Goal: Find specific page/section: Find specific page/section

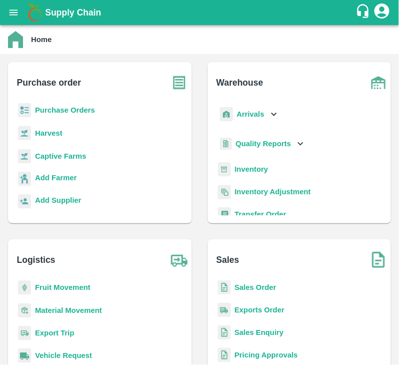
click at [78, 108] on b "Purchase Orders" at bounding box center [65, 110] width 60 height 8
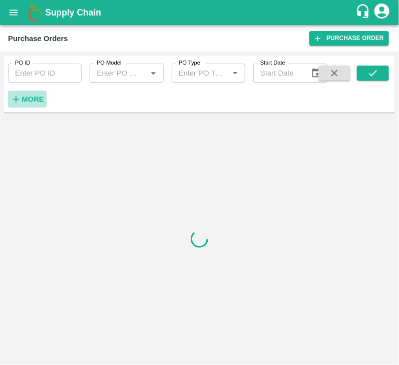
click at [40, 93] on h6 "More" at bounding box center [33, 99] width 23 height 13
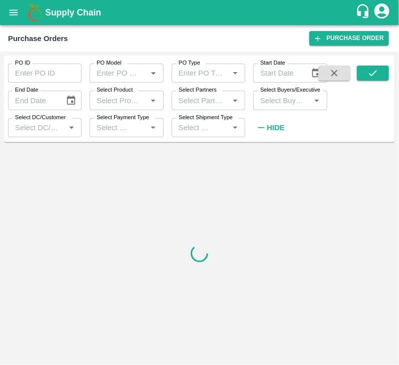
click at [275, 103] on input "Select Buyers/Executive" at bounding box center [281, 100] width 51 height 13
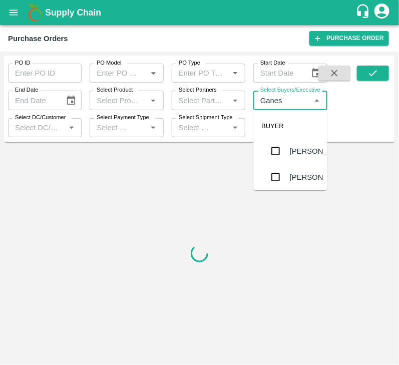
type input "Ganesh"
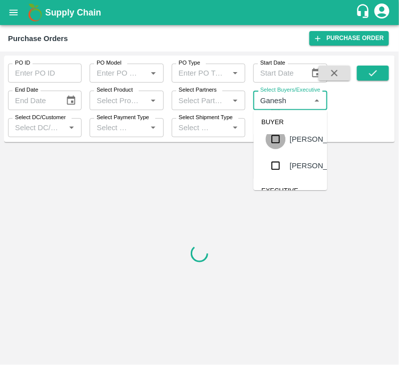
click at [281, 149] on input "checkbox" at bounding box center [276, 139] width 20 height 20
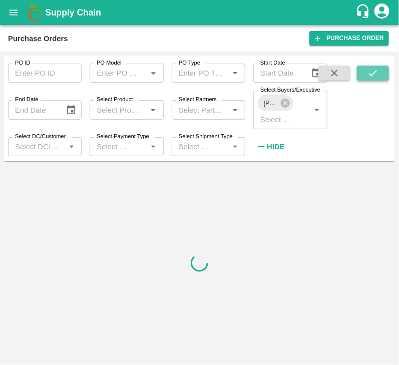
click at [364, 76] on button "submit" at bounding box center [373, 73] width 32 height 15
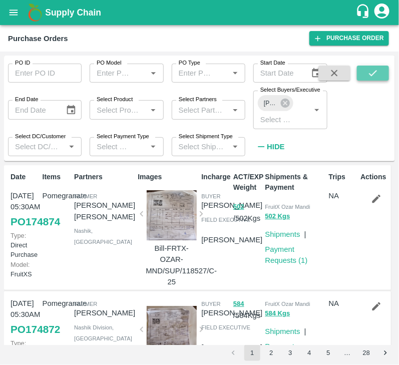
click at [374, 73] on icon "submit" at bounding box center [373, 73] width 8 height 6
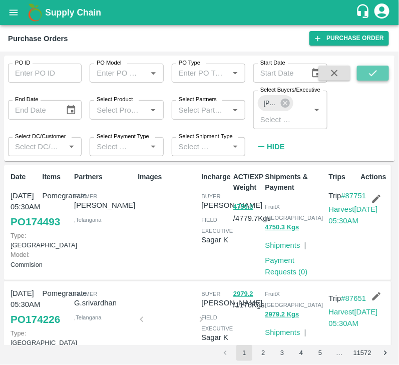
click at [368, 76] on icon "submit" at bounding box center [372, 73] width 11 height 11
click at [282, 103] on icon at bounding box center [284, 103] width 9 height 9
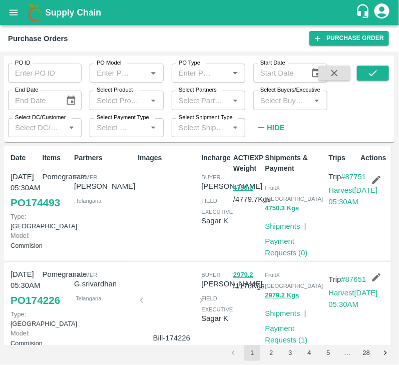
click at [275, 104] on input "Select Buyers/Executive" at bounding box center [281, 100] width 51 height 13
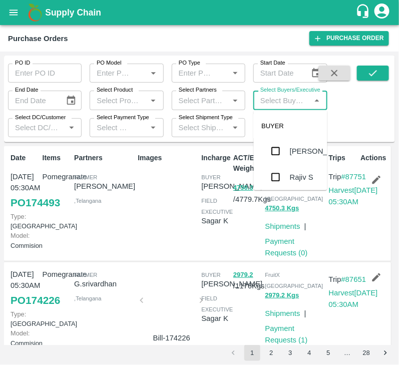
click at [275, 104] on input "Select Buyers/Executive" at bounding box center [281, 100] width 51 height 13
type input "Afzal"
click at [273, 154] on input "checkbox" at bounding box center [276, 152] width 20 height 20
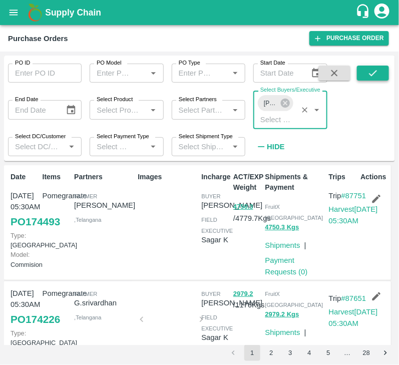
click at [377, 71] on icon "submit" at bounding box center [372, 73] width 11 height 11
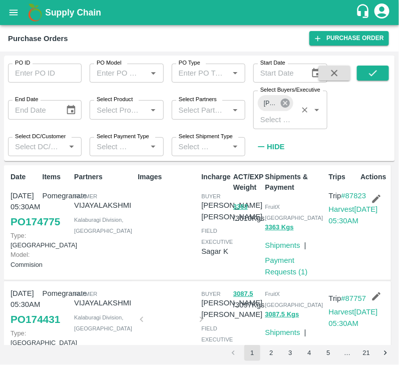
click at [284, 100] on icon at bounding box center [284, 103] width 9 height 9
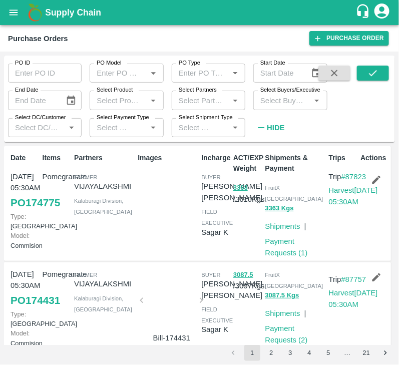
click at [278, 102] on input "Select Buyers/Executive" at bounding box center [281, 100] width 51 height 13
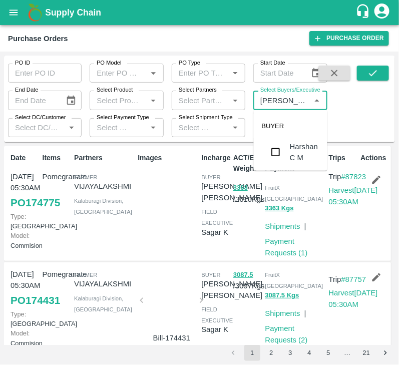
type input "[PERSON_NAME]"
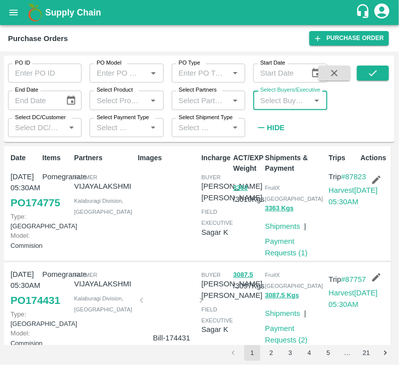
click at [280, 98] on input "Select Buyers/Executive" at bounding box center [281, 100] width 51 height 13
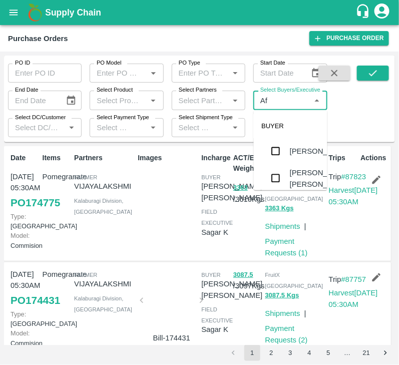
type input "A"
type input "Harshv"
click at [277, 155] on input "checkbox" at bounding box center [276, 151] width 20 height 20
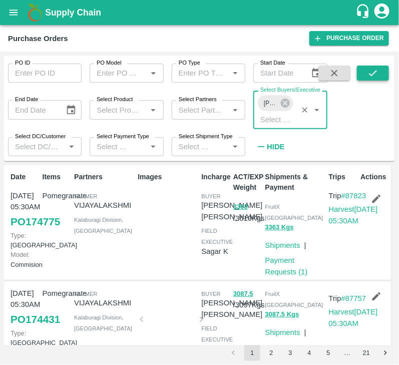
click at [378, 72] on icon "submit" at bounding box center [372, 73] width 11 height 11
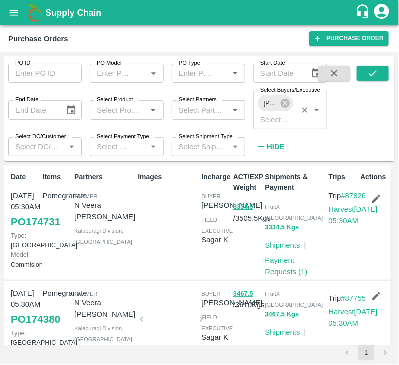
click at [285, 97] on div "[PERSON_NAME]" at bounding box center [275, 103] width 35 height 16
click at [283, 104] on icon at bounding box center [284, 103] width 9 height 9
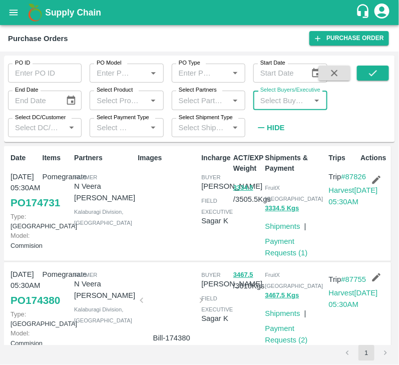
click at [273, 105] on input "Select Buyers/Executive" at bounding box center [281, 100] width 51 height 13
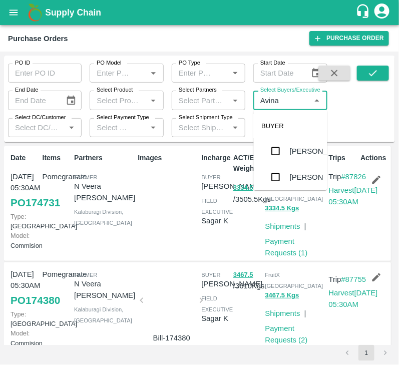
type input "Avinas"
click at [277, 182] on input "checkbox" at bounding box center [276, 177] width 20 height 20
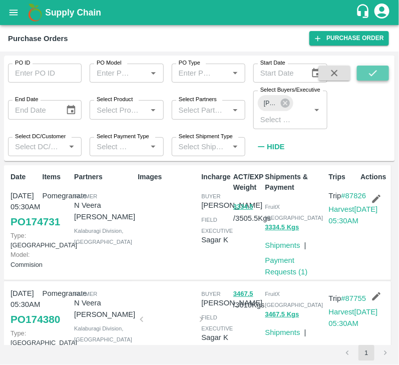
click at [368, 68] on icon "submit" at bounding box center [372, 73] width 11 height 11
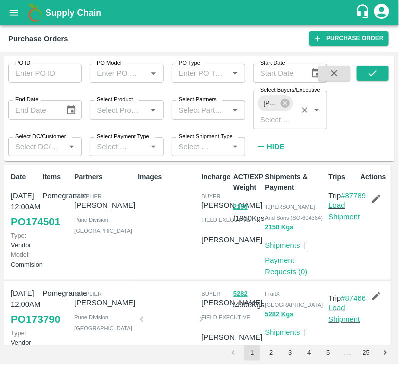
click at [278, 103] on span "[PERSON_NAME]" at bounding box center [270, 103] width 25 height 11
click at [288, 100] on icon at bounding box center [285, 103] width 11 height 11
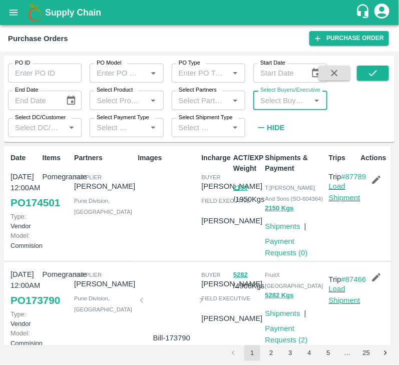
click at [278, 100] on input "Select Buyers/Executive" at bounding box center [281, 100] width 51 height 13
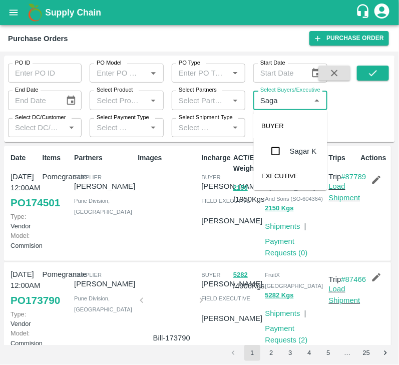
type input "Sagar"
click at [276, 153] on input "checkbox" at bounding box center [276, 151] width 20 height 20
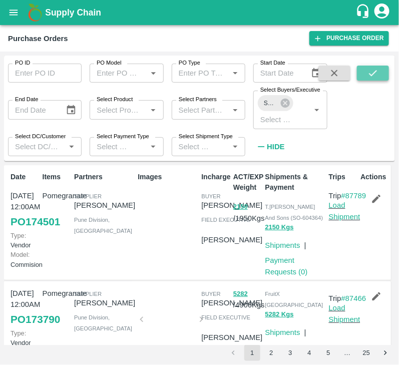
click at [372, 76] on icon "submit" at bounding box center [372, 73] width 11 height 11
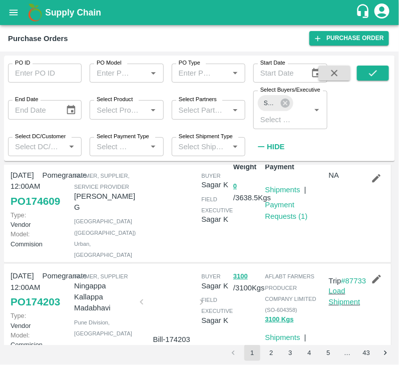
scroll to position [20, 0]
click at [185, 191] on div "Images" at bounding box center [166, 204] width 64 height 113
click at [287, 104] on icon at bounding box center [284, 103] width 9 height 9
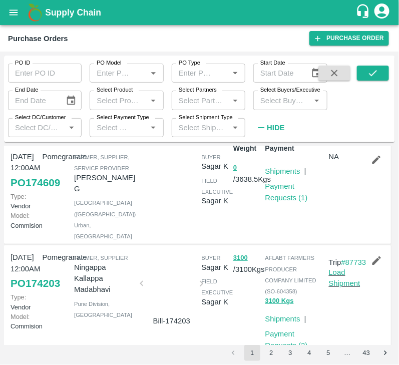
click at [282, 104] on input "Select Buyers/Executive" at bounding box center [281, 100] width 51 height 13
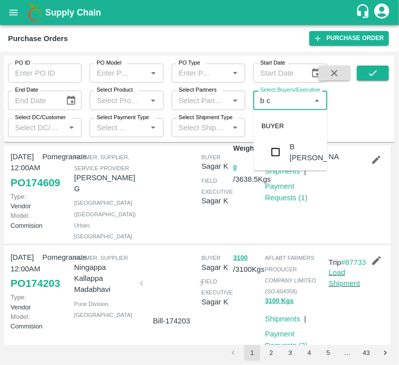
type input "b ch"
click at [274, 153] on input "checkbox" at bounding box center [276, 152] width 20 height 20
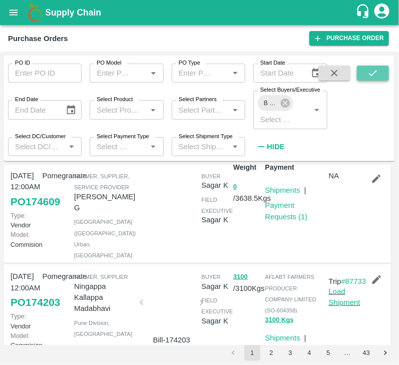
click at [362, 70] on button "submit" at bounding box center [373, 73] width 32 height 15
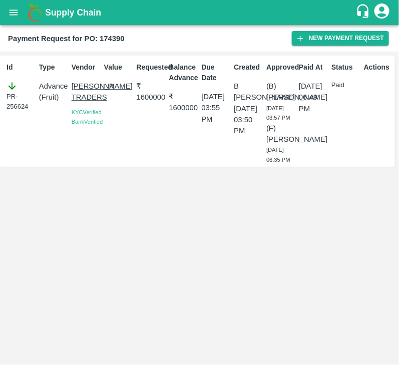
click at [159, 164] on div "Requested ₹ 1600000" at bounding box center [149, 111] width 33 height 106
